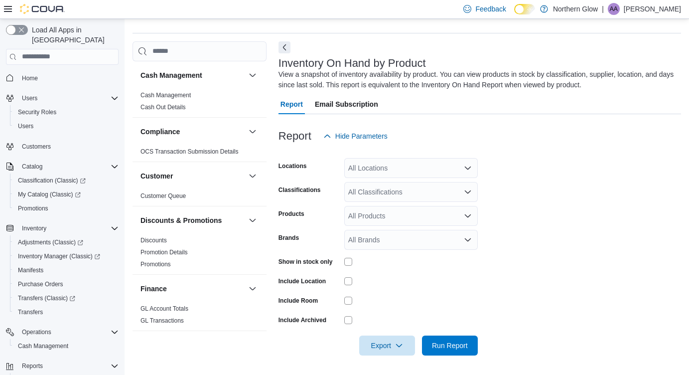
scroll to position [255, 0]
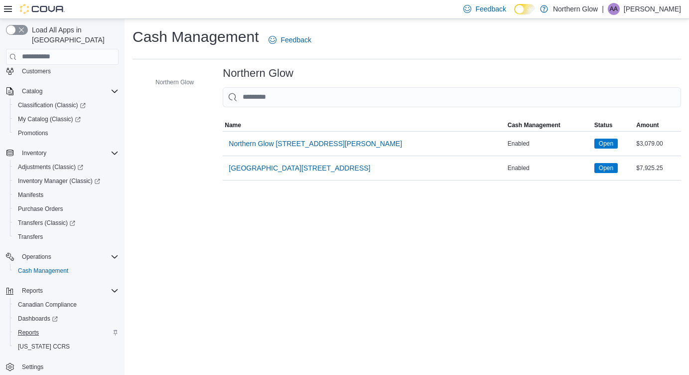
click at [23, 329] on span "Reports" at bounding box center [28, 333] width 21 height 8
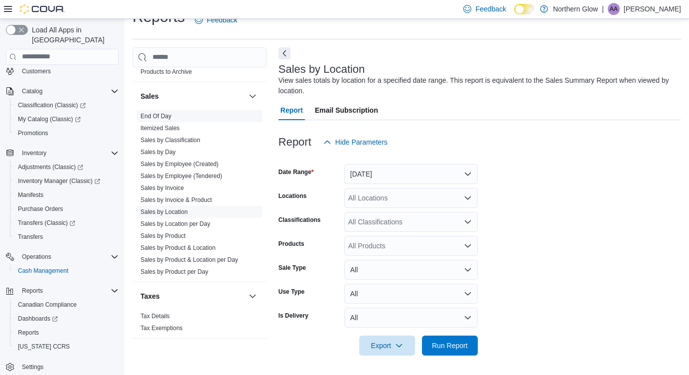
scroll to position [620, 0]
click at [162, 113] on link "End Of Day" at bounding box center [156, 116] width 31 height 7
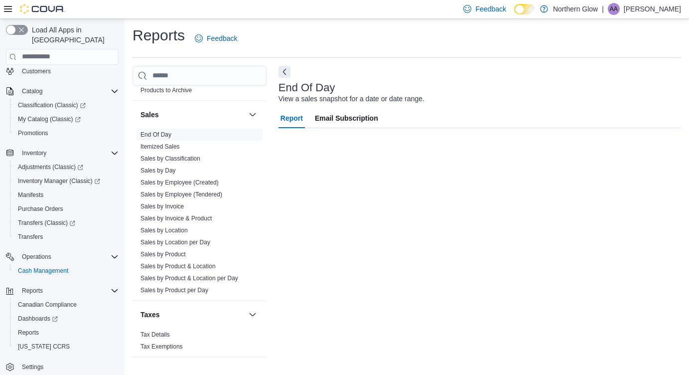
scroll to position [1, 0]
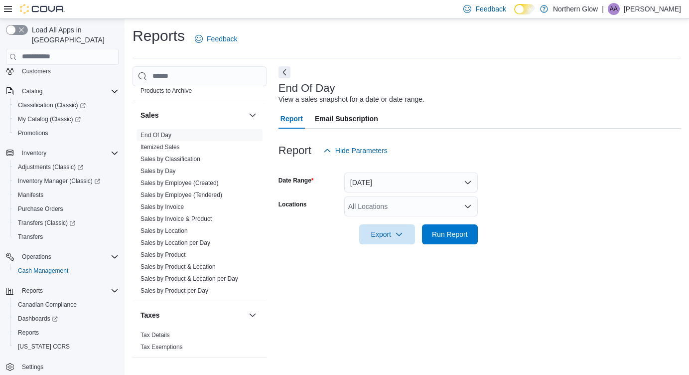
click at [412, 210] on div "All Locations" at bounding box center [411, 206] width 134 height 20
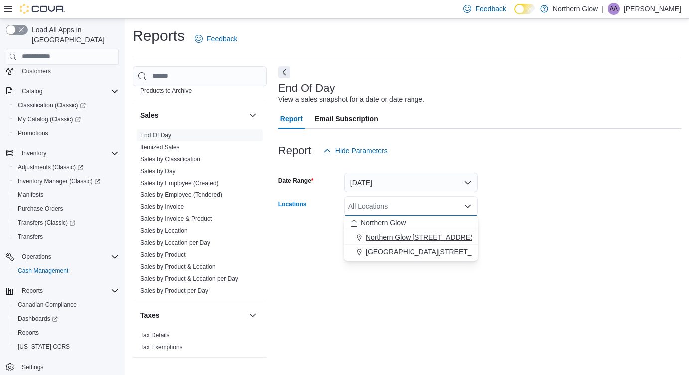
click at [422, 237] on span "Northern Glow 540 Arthur St" at bounding box center [452, 237] width 173 height 10
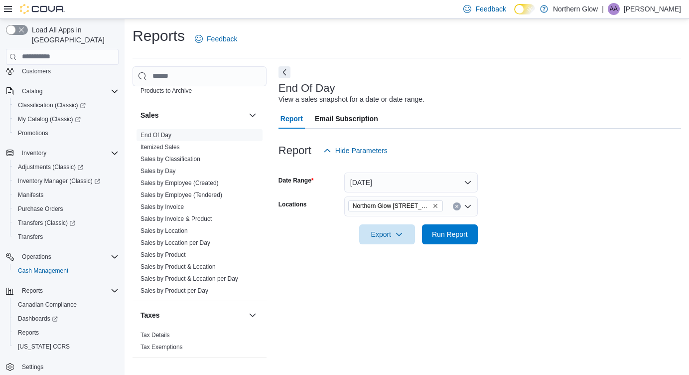
click at [557, 242] on form "Date Range Today Locations Northern Glow 540 Arthur St Export Run Report" at bounding box center [480, 203] width 403 height 84
click at [436, 239] on span "Run Report" at bounding box center [450, 234] width 44 height 20
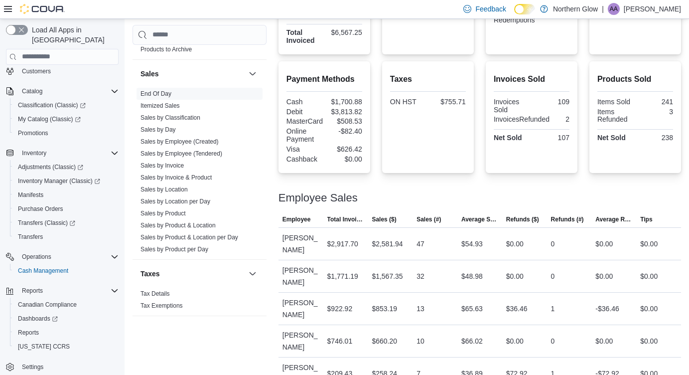
scroll to position [303, 0]
